Goal: Check status: Check status

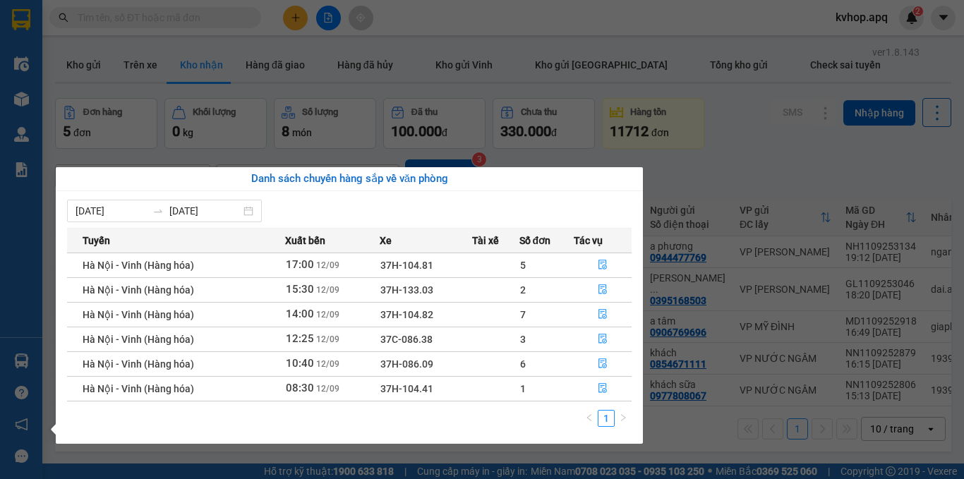
click at [944, 124] on section "Kết quả tìm kiếm ( 0 ) Bộ lọc No Data kvhop.apq 2 Điều hành xe Kho hàng mới Quả…" at bounding box center [482, 239] width 964 height 479
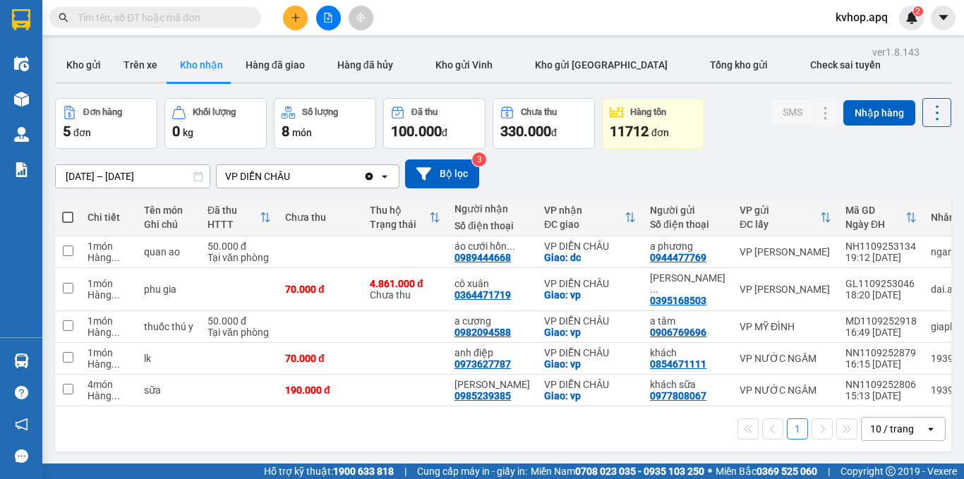
click at [330, 20] on icon "file-add" at bounding box center [328, 18] width 10 height 10
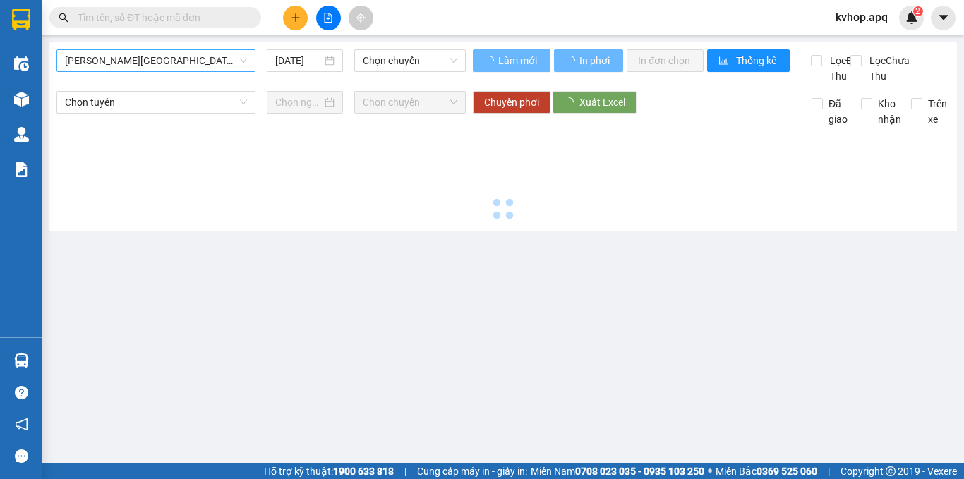
click at [165, 63] on span "[PERSON_NAME][GEOGRAPHIC_DATA]" at bounding box center [156, 60] width 182 height 21
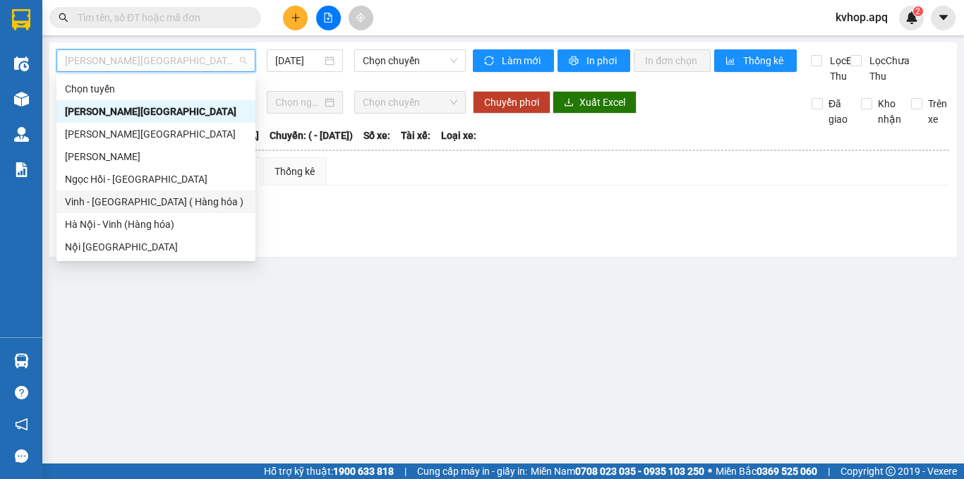
click at [142, 206] on div "Vinh - [GEOGRAPHIC_DATA] ( Hàng hóa )" at bounding box center [156, 202] width 182 height 16
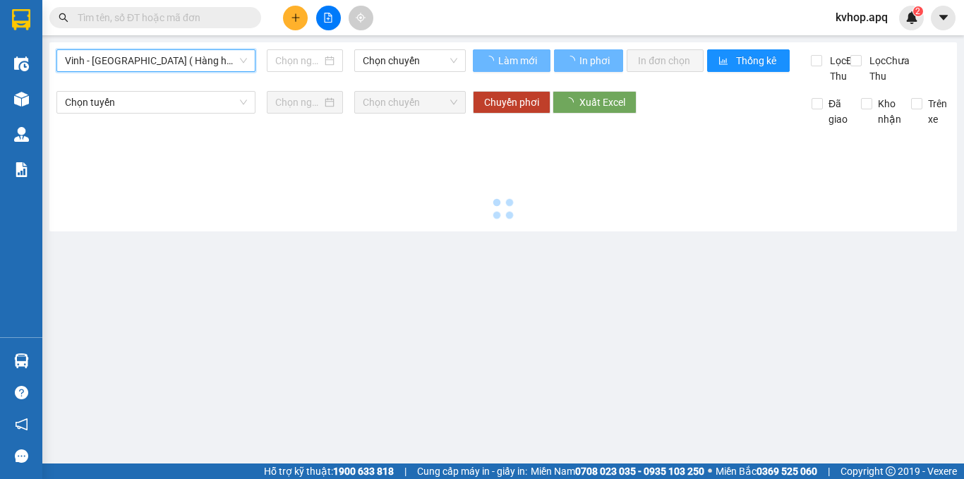
type input "[DATE]"
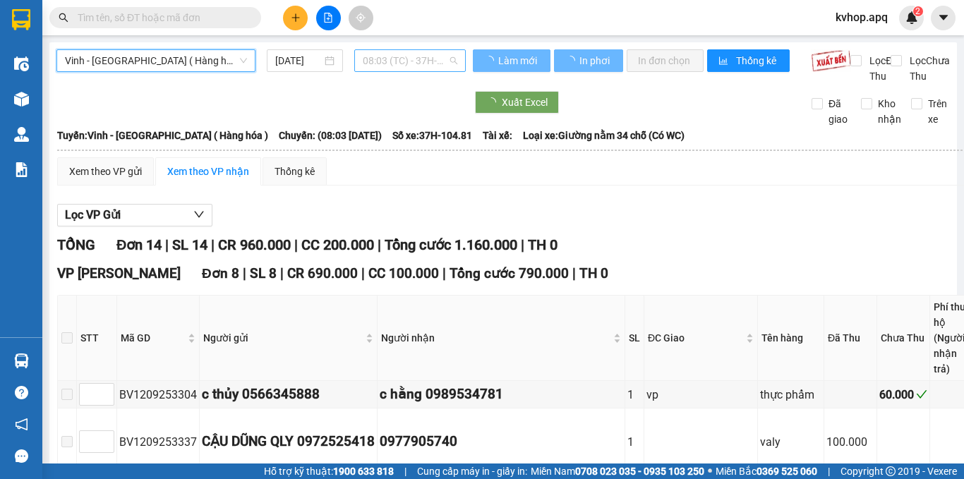
click at [407, 64] on span "08:03 (TC) - 37H-104.81" at bounding box center [410, 60] width 95 height 21
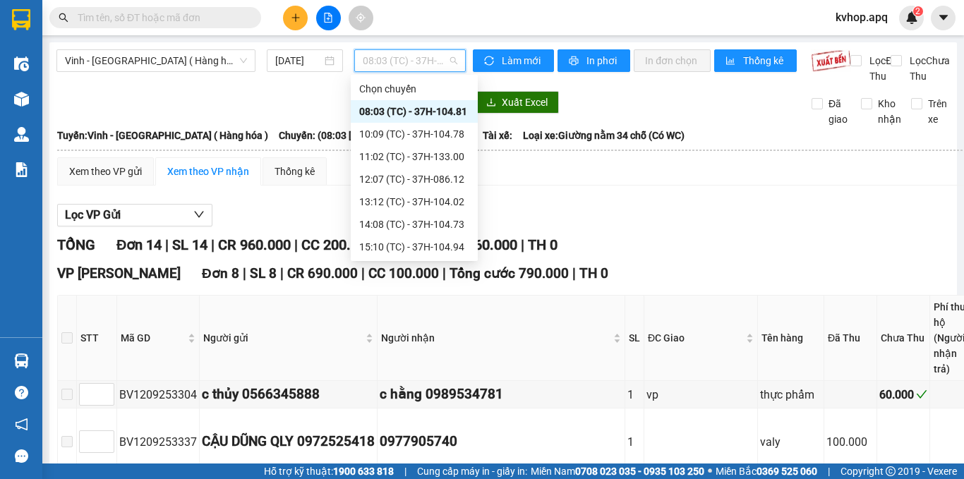
scroll to position [23, 0]
drag, startPoint x: 756, startPoint y: 248, endPoint x: 736, endPoint y: 248, distance: 19.8
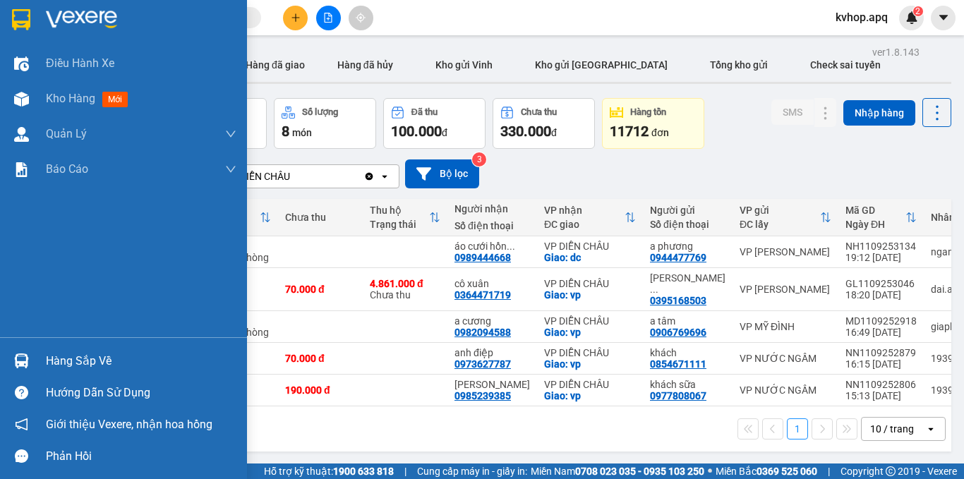
click at [66, 358] on div "Hàng sắp về" at bounding box center [141, 361] width 191 height 21
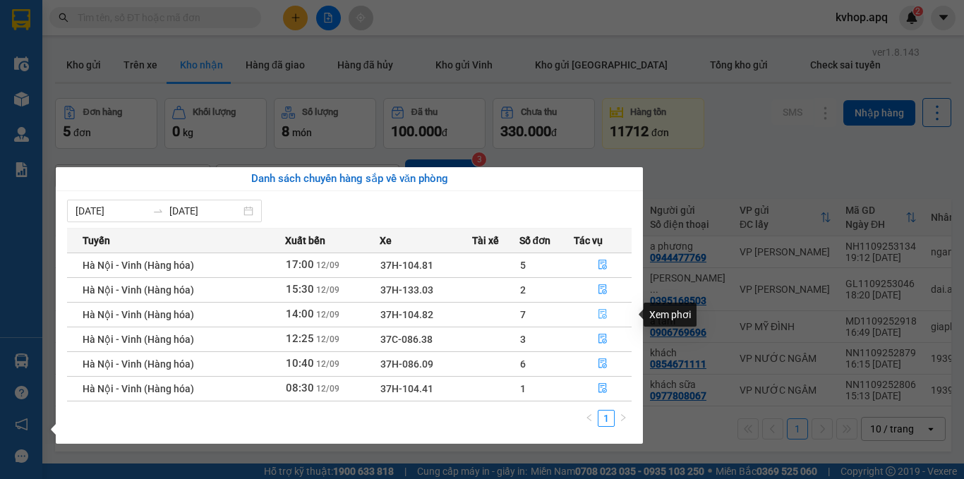
click at [601, 319] on icon "file-done" at bounding box center [603, 314] width 10 height 10
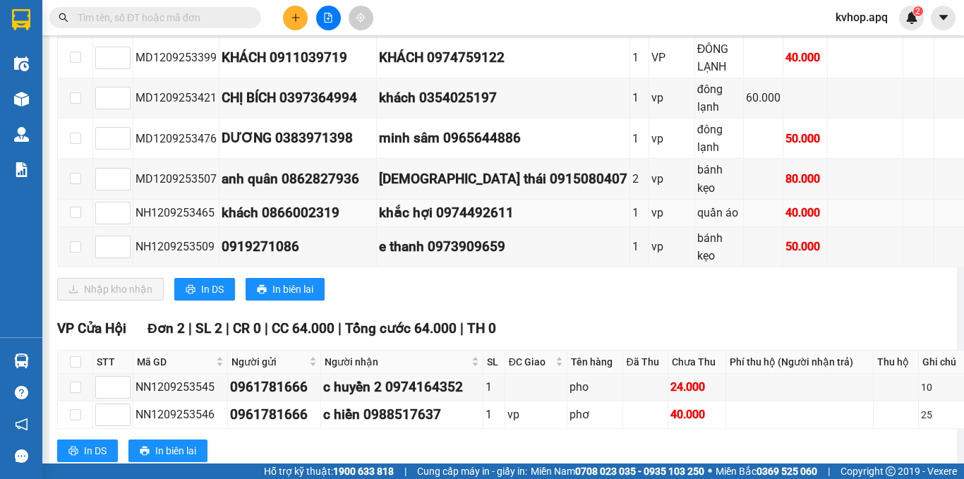
scroll to position [212, 0]
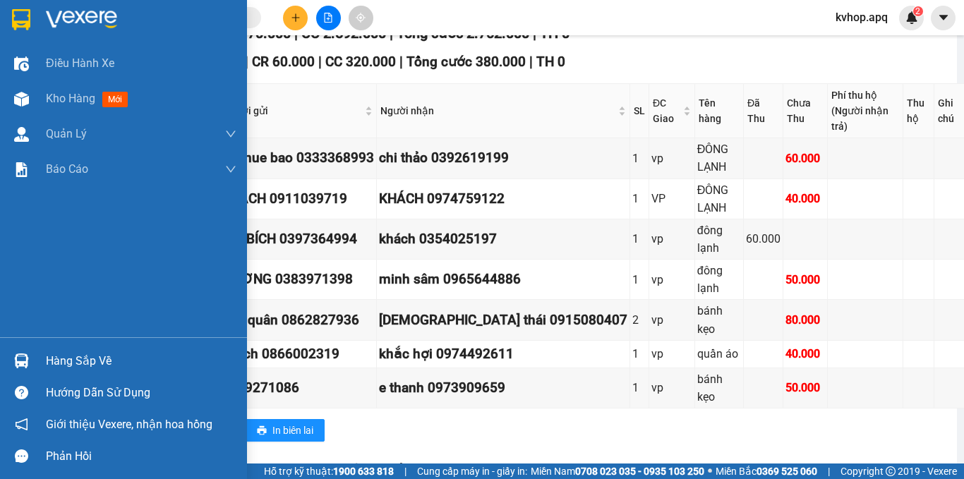
drag, startPoint x: 64, startPoint y: 366, endPoint x: 100, endPoint y: 356, distance: 37.3
click at [67, 364] on div "Hàng sắp về" at bounding box center [141, 361] width 191 height 21
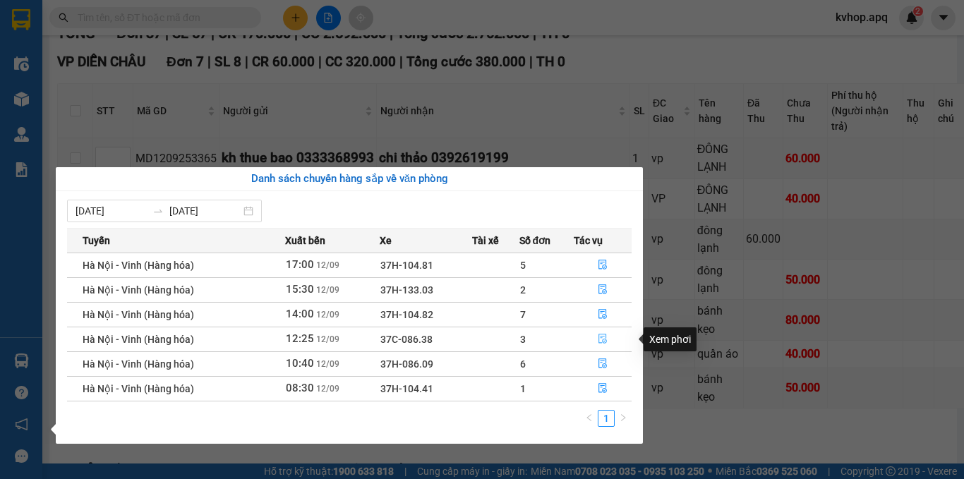
click at [601, 335] on icon "file-done" at bounding box center [602, 340] width 8 height 10
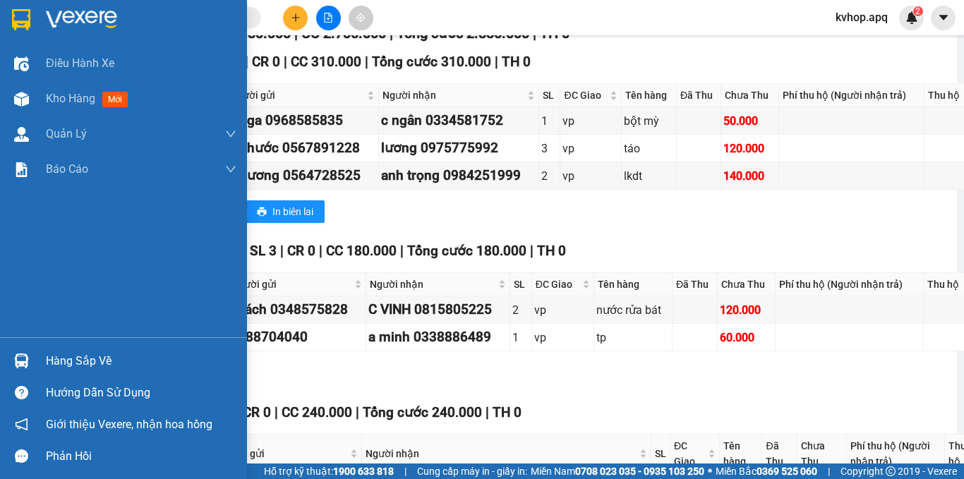
click at [64, 358] on div "Hàng sắp về" at bounding box center [141, 361] width 191 height 21
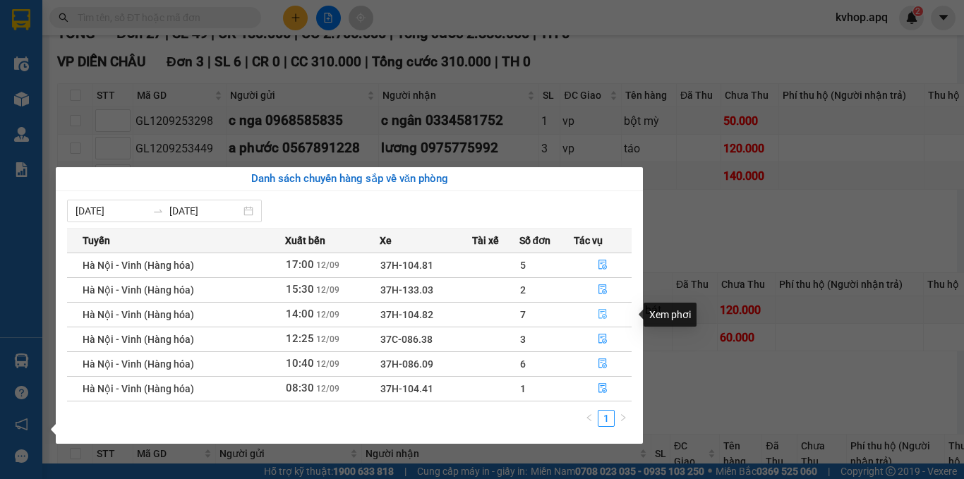
click at [602, 315] on icon "file-done" at bounding box center [603, 314] width 10 height 10
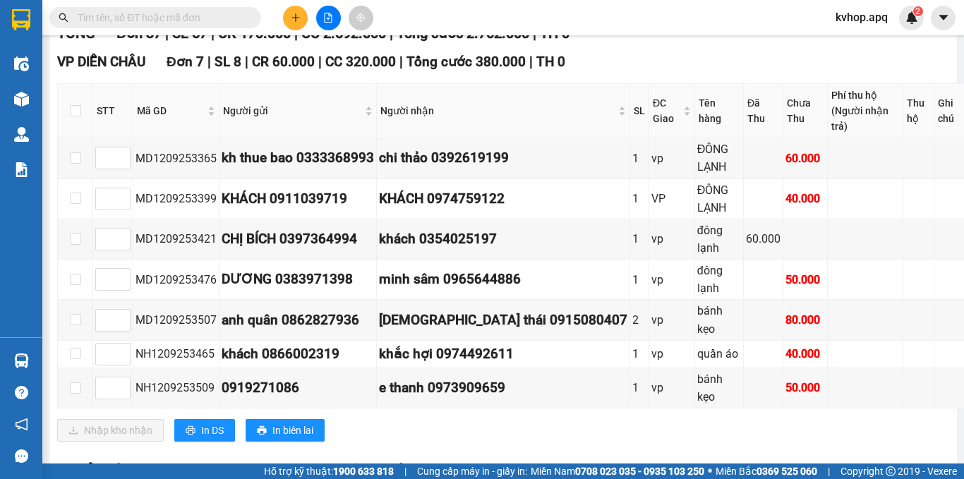
click at [948, 96] on main "[GEOGRAPHIC_DATA] - [GEOGRAPHIC_DATA] (Hàng hóa) [DATE] 14:00 (TC) - 37H-104.82…" at bounding box center [482, 232] width 964 height 464
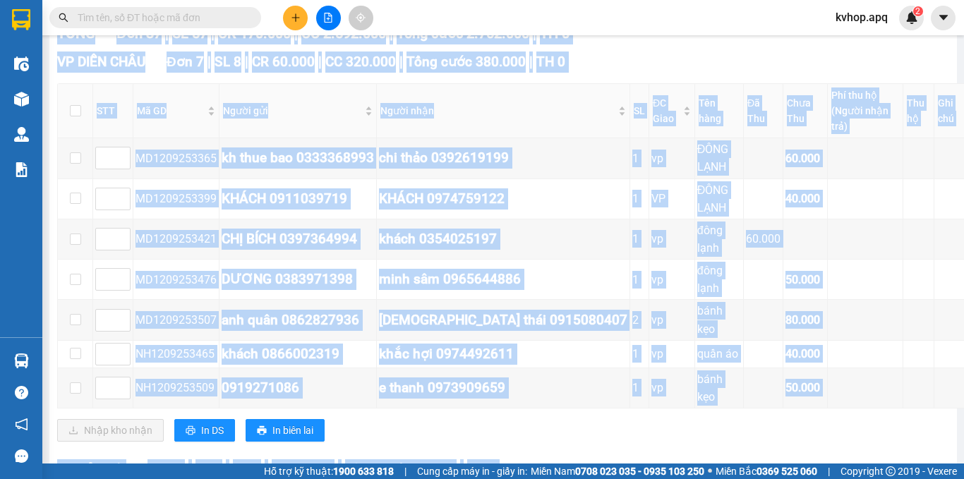
click at [949, 96] on main "[GEOGRAPHIC_DATA] - [GEOGRAPHIC_DATA] (Hàng hóa) [DATE] 14:00 (TC) - 37H-104.82…" at bounding box center [482, 232] width 964 height 464
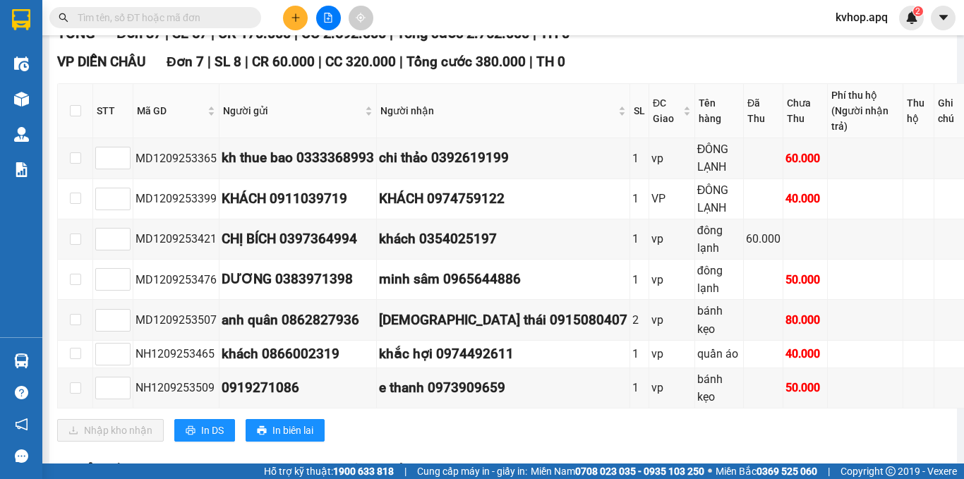
click at [950, 95] on main "[GEOGRAPHIC_DATA] - [GEOGRAPHIC_DATA] (Hàng hóa) [DATE] 14:00 (TC) - 37H-104.82…" at bounding box center [482, 232] width 964 height 464
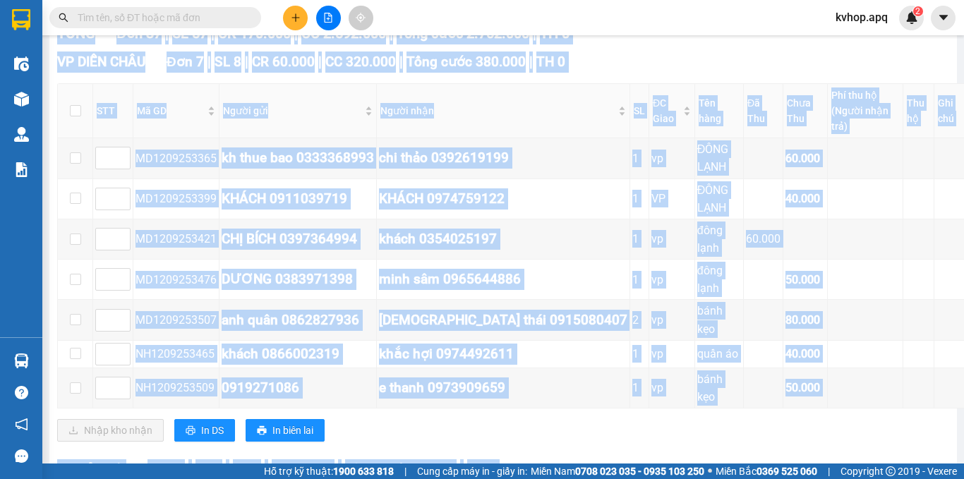
click at [951, 95] on main "[GEOGRAPHIC_DATA] - [GEOGRAPHIC_DATA] (Hàng hóa) [DATE] 14:00 (TC) - 37H-104.82…" at bounding box center [482, 232] width 964 height 464
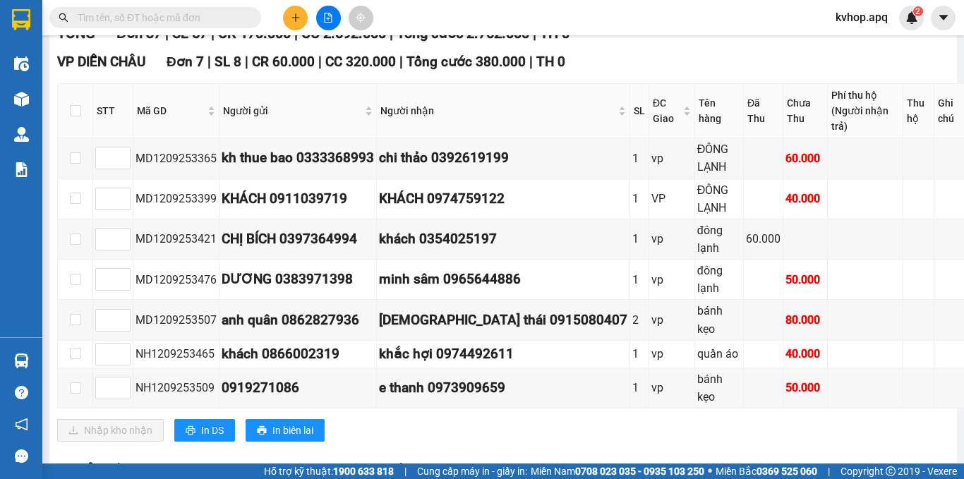
click at [956, 94] on main "[GEOGRAPHIC_DATA] - [GEOGRAPHIC_DATA] (Hàng hóa) [DATE] 14:00 (TC) - 37H-104.82…" at bounding box center [482, 232] width 964 height 464
